Goal: Use online tool/utility

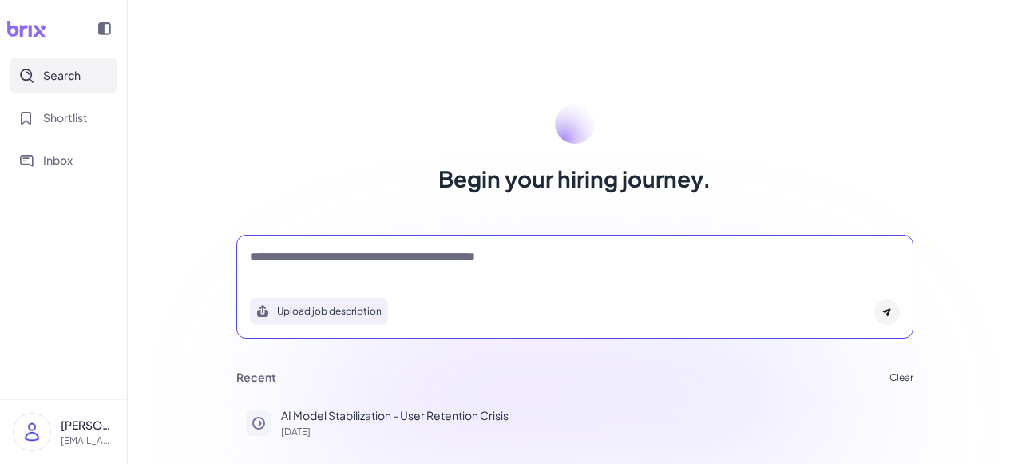
click at [298, 257] on textarea at bounding box center [575, 257] width 650 height 19
drag, startPoint x: 248, startPoint y: 257, endPoint x: 516, endPoint y: 268, distance: 267.8
click at [514, 272] on div at bounding box center [575, 264] width 650 height 32
click at [543, 260] on textarea at bounding box center [575, 257] width 650 height 19
click at [542, 260] on textarea at bounding box center [575, 257] width 650 height 19
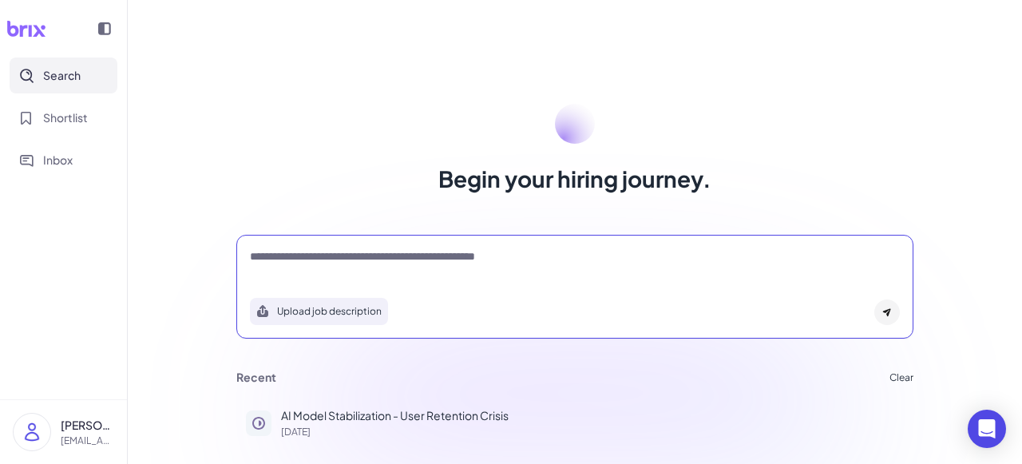
click at [542, 260] on textarea at bounding box center [575, 257] width 650 height 19
click at [543, 260] on textarea at bounding box center [575, 257] width 650 height 19
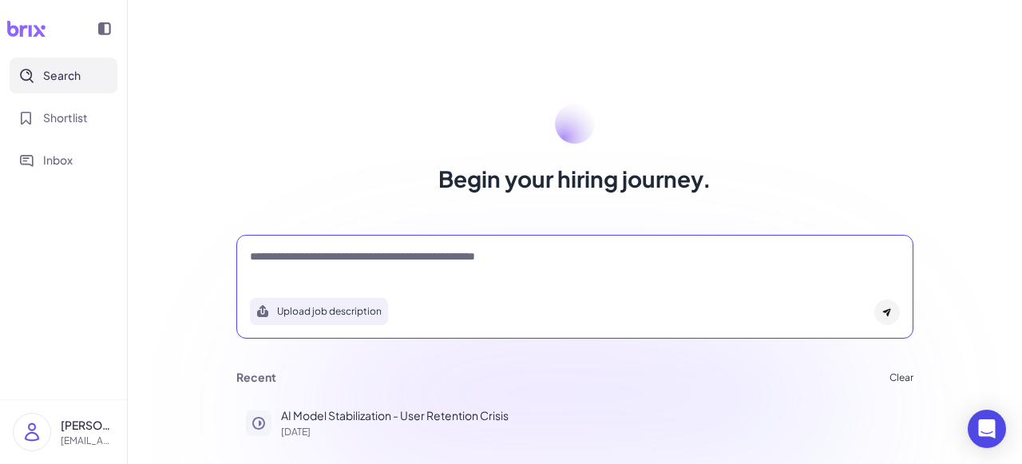
click at [545, 255] on textarea at bounding box center [575, 257] width 650 height 19
click at [433, 295] on div "Upload job description" at bounding box center [575, 306] width 650 height 37
